Goal: Task Accomplishment & Management: Complete application form

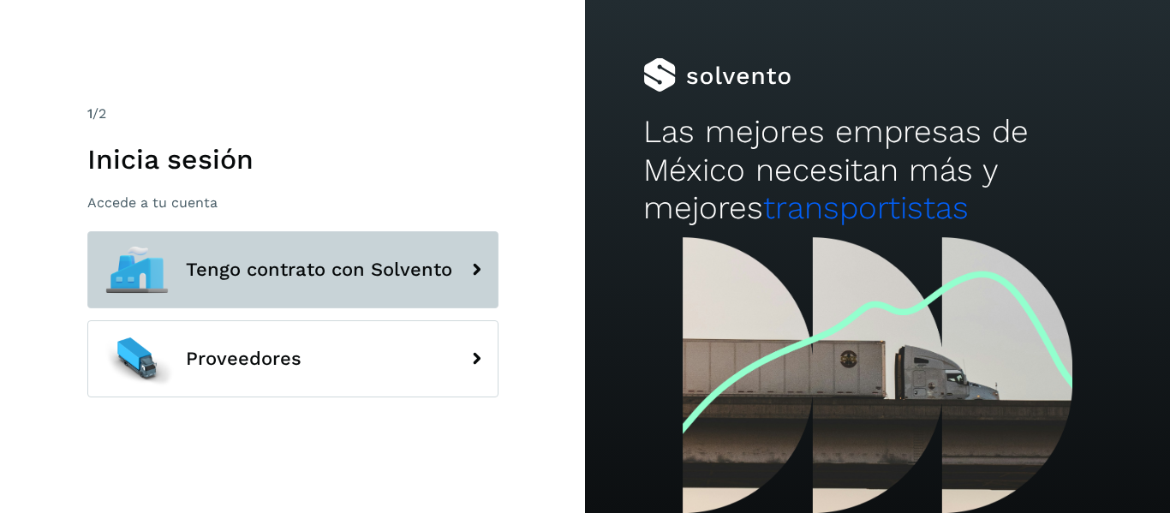
click at [473, 254] on icon at bounding box center [476, 270] width 34 height 34
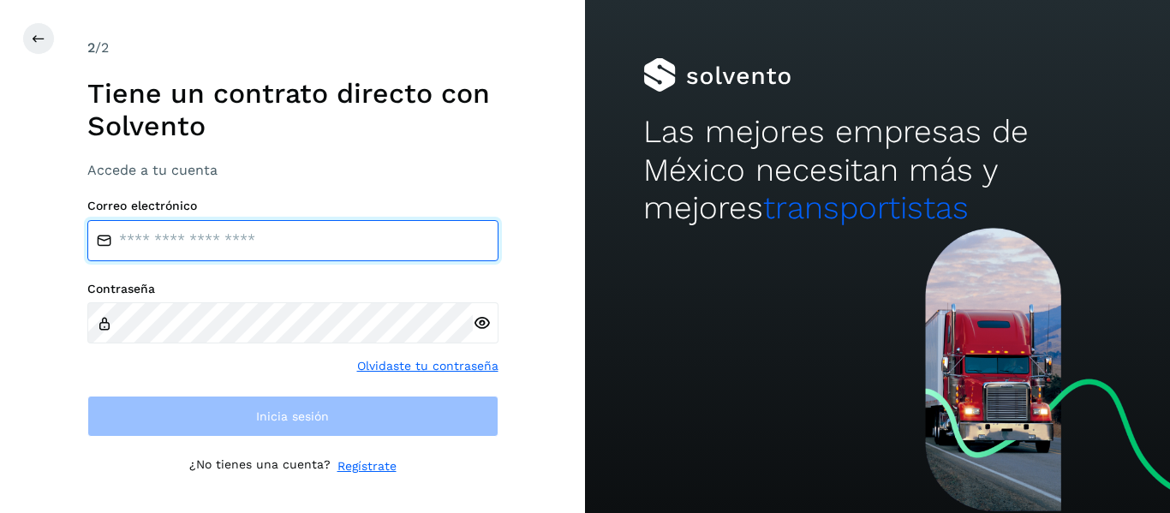
click at [446, 248] on input "email" at bounding box center [292, 240] width 411 height 41
type input "**********"
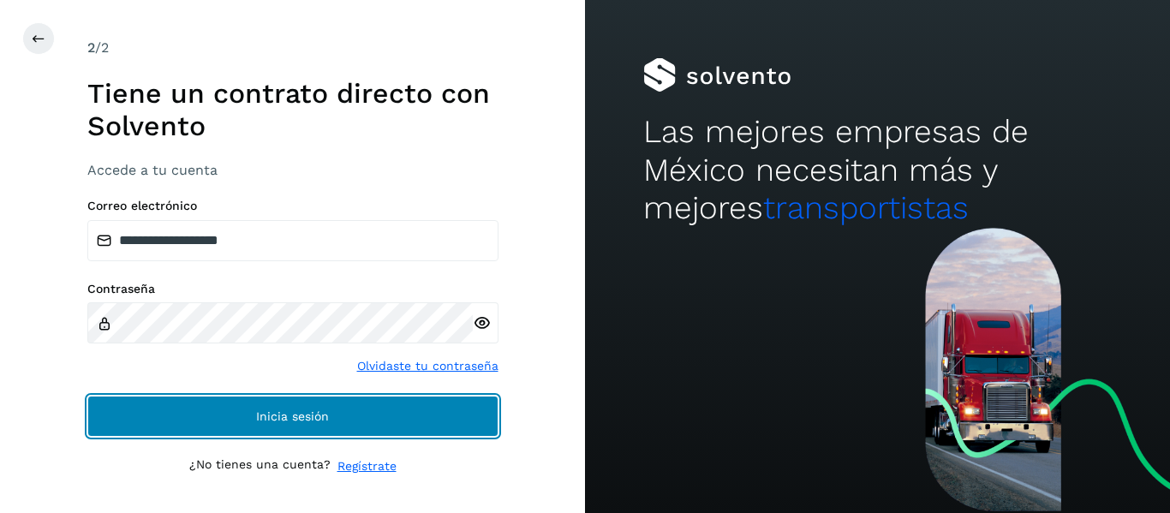
click at [330, 423] on button "Inicia sesión" at bounding box center [292, 416] width 411 height 41
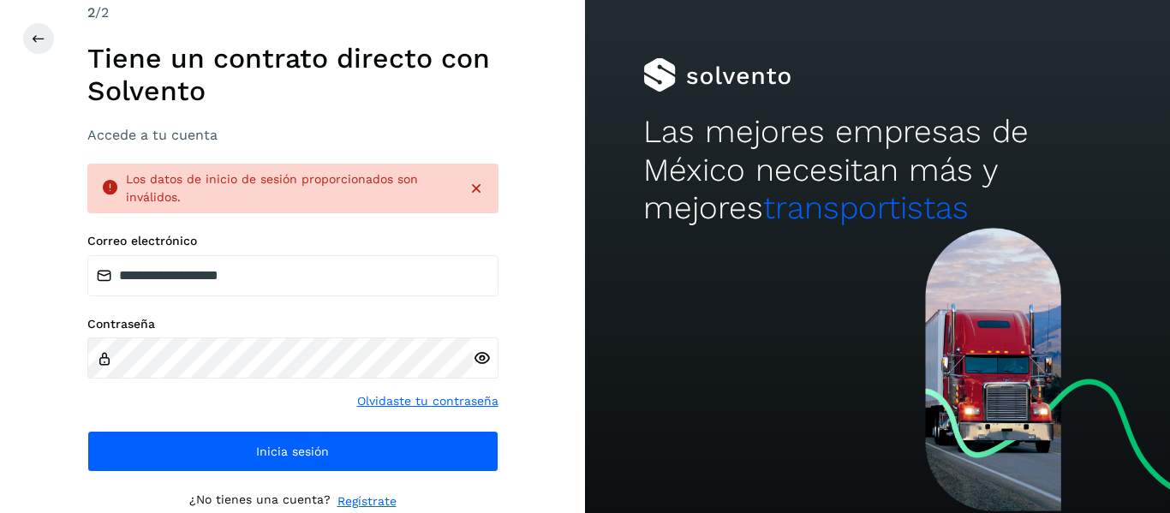
click at [484, 356] on icon at bounding box center [482, 359] width 18 height 18
click at [373, 495] on link "Regístrate" at bounding box center [367, 502] width 59 height 18
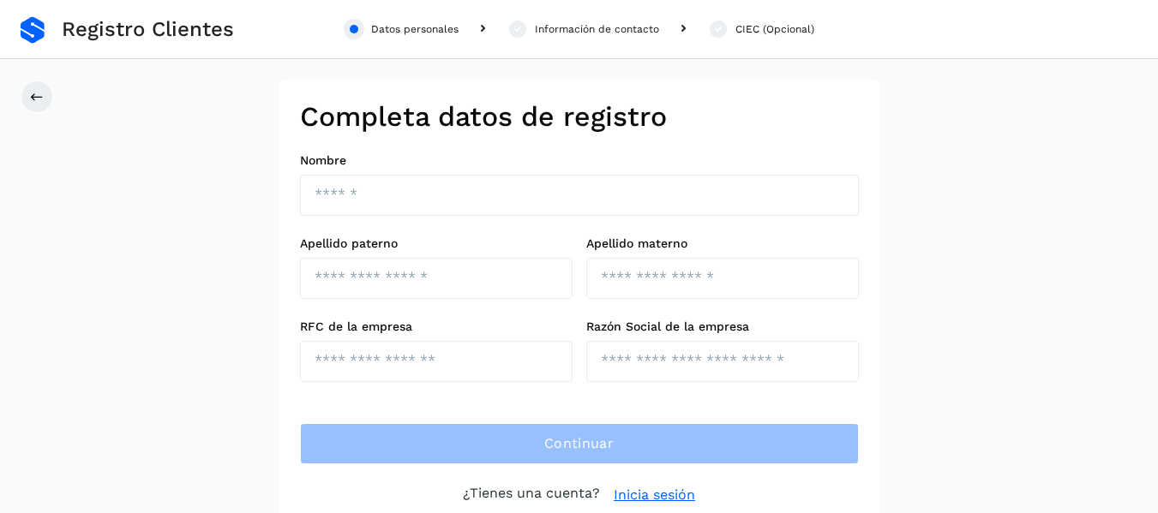
scroll to position [13, 0]
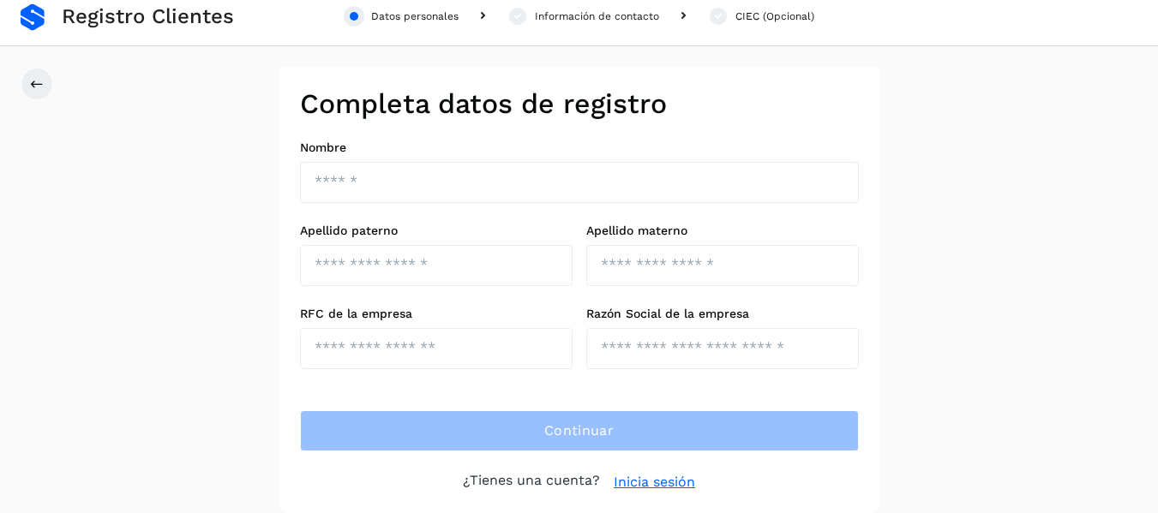
click at [108, 331] on div "Completa datos de registro Nombre Apellido paterno Apellido materno RFC de la e…" at bounding box center [579, 290] width 1158 height 446
click at [184, 184] on div "Completa datos de registro Nombre Apellido paterno Apellido materno RFC de la e…" at bounding box center [579, 290] width 1158 height 446
